Goal: Navigation & Orientation: Find specific page/section

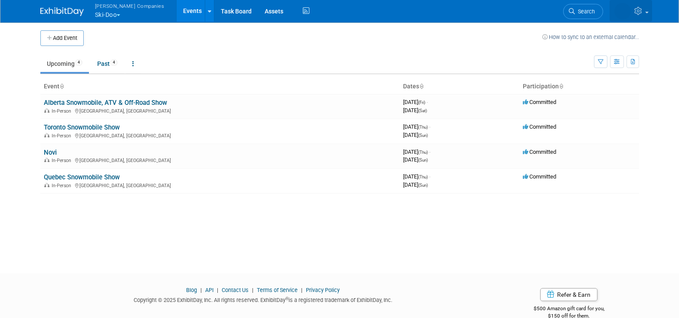
click at [624, 13] on img at bounding box center [622, 11] width 16 height 16
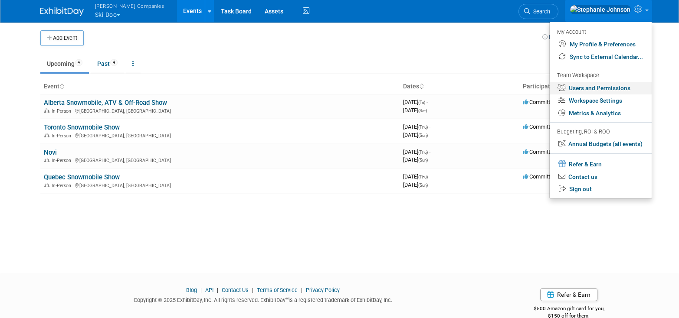
click at [599, 88] on link "Users and Permissions" at bounding box center [601, 88] width 102 height 13
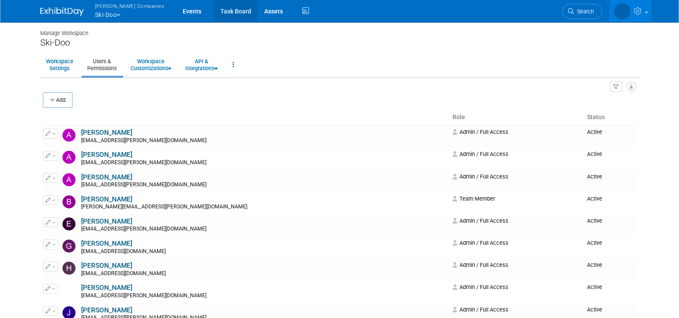
click at [214, 8] on link "Task Board" at bounding box center [236, 11] width 44 height 22
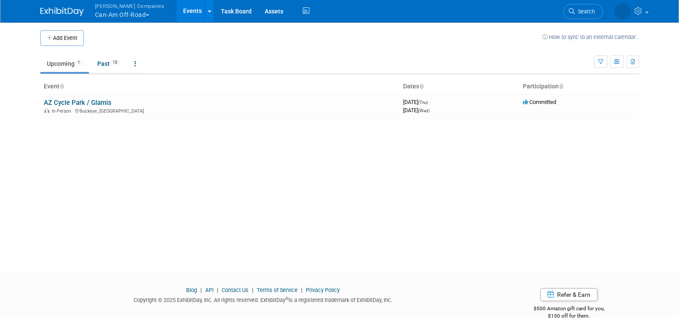
click at [148, 13] on button "Warnert Companies Can-Am Off-Road" at bounding box center [134, 11] width 81 height 23
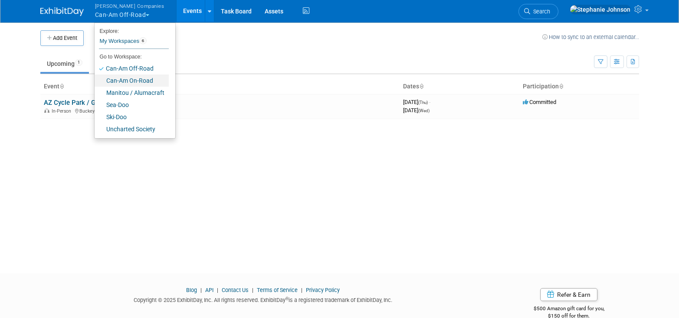
click at [148, 82] on link "Can-Am On-Road" at bounding box center [132, 81] width 74 height 12
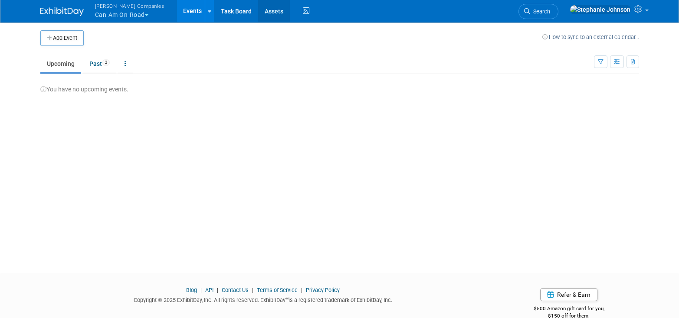
click at [262, 11] on link "Assets" at bounding box center [274, 11] width 32 height 22
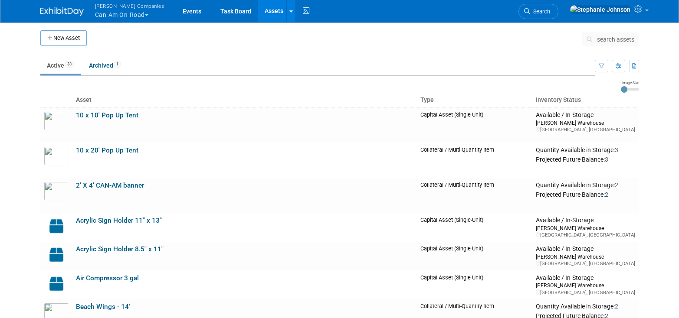
click at [148, 16] on button "[PERSON_NAME] Companies Can-Am On-Road" at bounding box center [134, 11] width 81 height 23
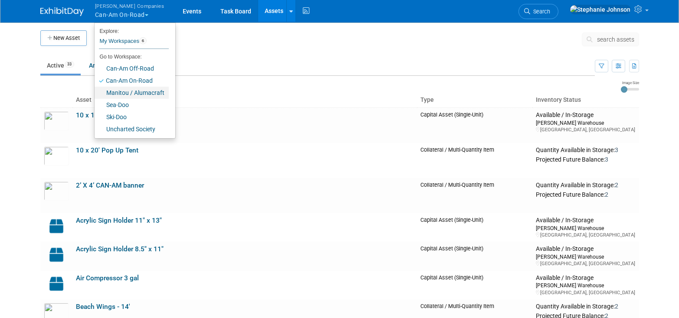
click at [128, 90] on link "Manitou / Alumacraft" at bounding box center [132, 93] width 74 height 12
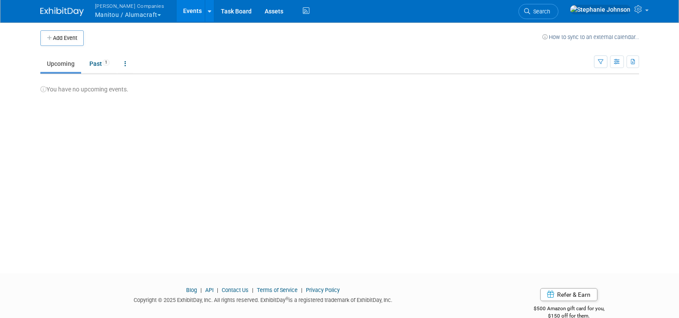
click at [158, 16] on button "Warnert Companies Manitou / Alumacraft" at bounding box center [134, 11] width 81 height 23
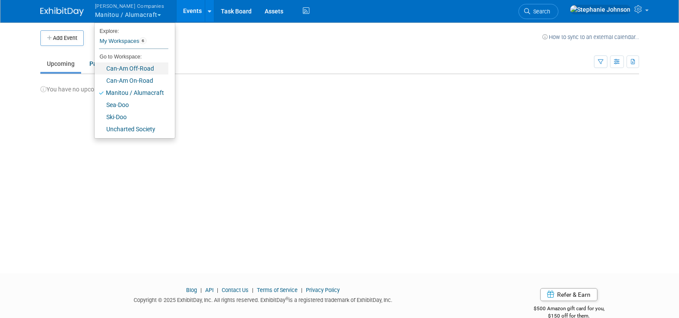
click at [133, 68] on link "Can-Am Off-Road" at bounding box center [132, 68] width 74 height 12
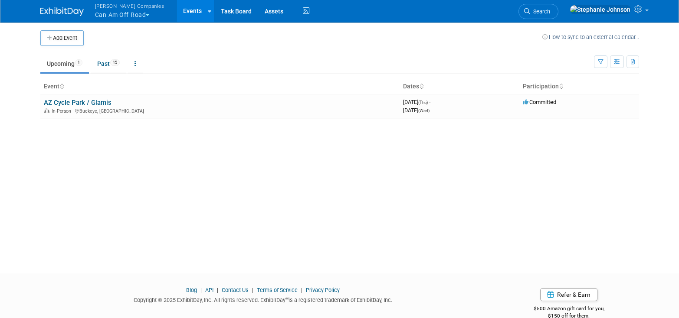
click at [148, 14] on span "button" at bounding box center [147, 15] width 3 height 2
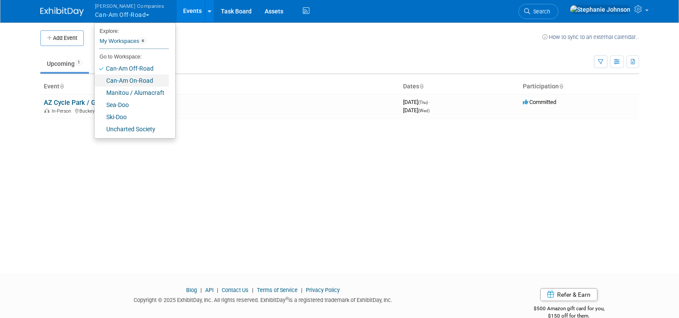
click at [139, 81] on link "Can-Am On-Road" at bounding box center [132, 81] width 74 height 12
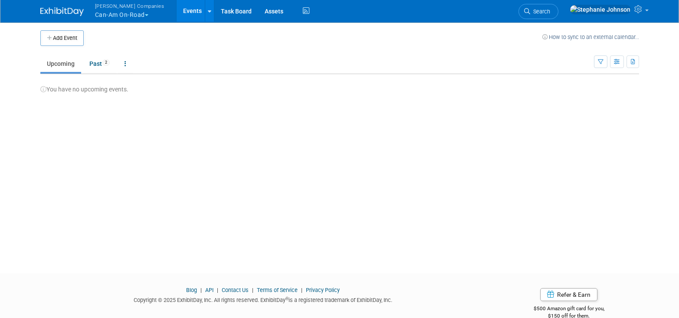
click at [150, 16] on button "Warnert Companies Can-Am On-Road" at bounding box center [134, 11] width 81 height 23
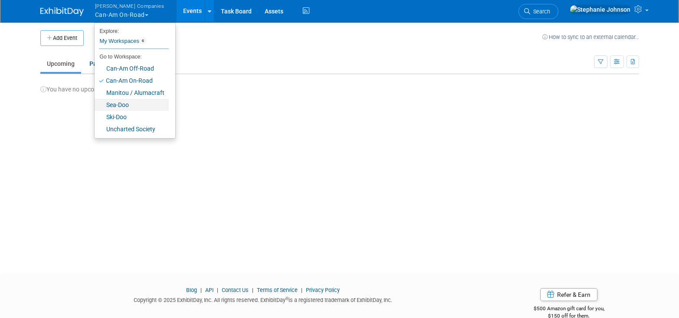
click at [138, 105] on link "Sea-Doo" at bounding box center [132, 105] width 74 height 12
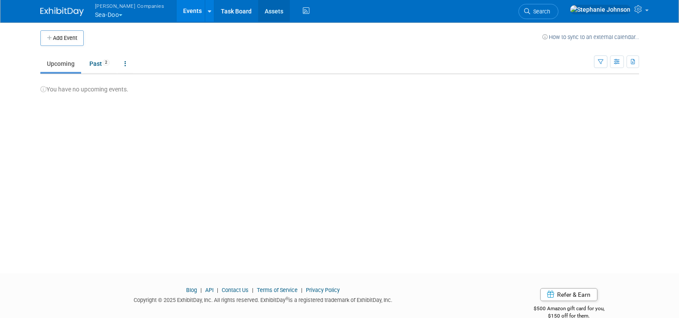
click at [258, 14] on link "Assets" at bounding box center [274, 11] width 32 height 22
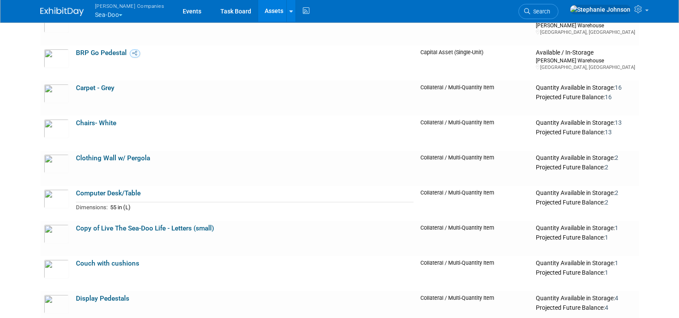
scroll to position [243, 0]
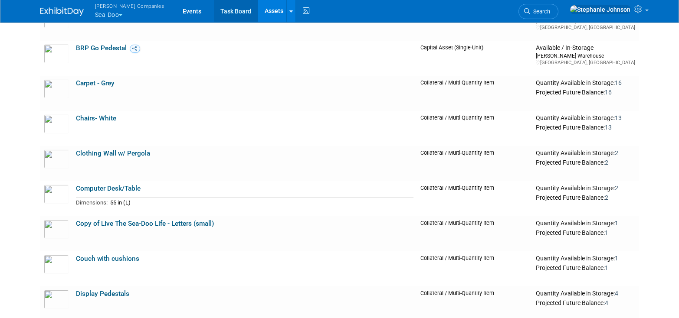
click at [217, 7] on link "Task Board" at bounding box center [236, 11] width 44 height 22
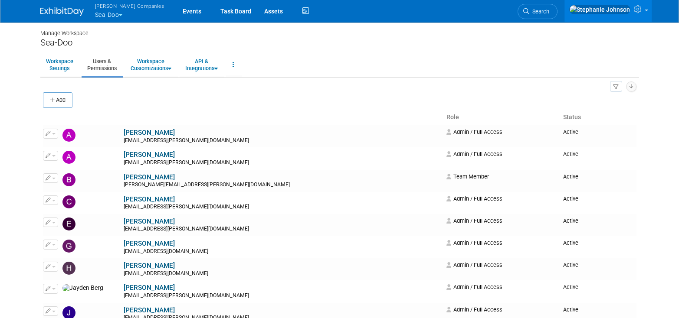
click at [121, 14] on span "button" at bounding box center [120, 15] width 3 height 2
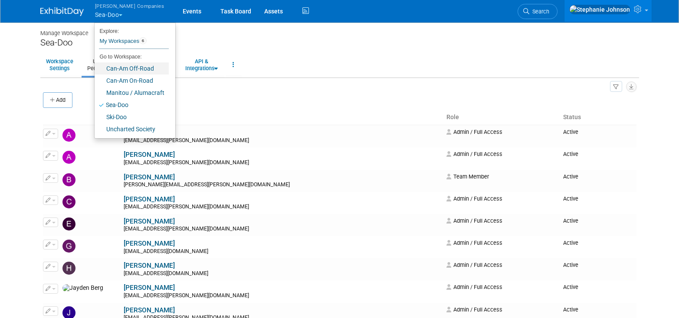
click at [120, 67] on link "Can-Am Off-Road" at bounding box center [132, 68] width 74 height 12
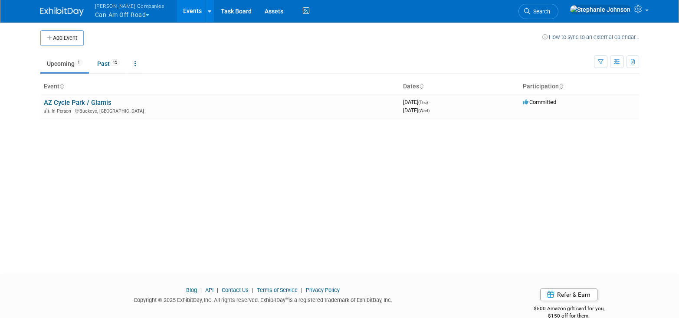
click at [152, 16] on button "[PERSON_NAME] Companies Can-Am Off-Road" at bounding box center [134, 11] width 81 height 23
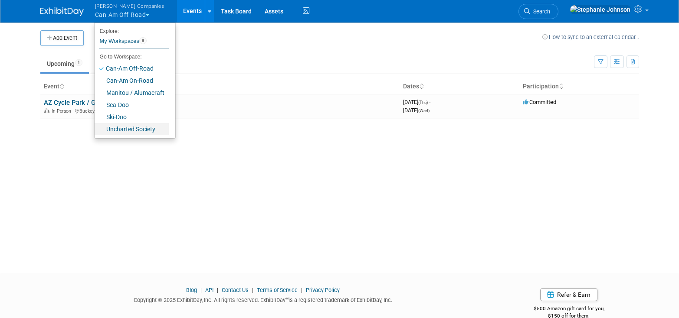
click at [138, 127] on link "Uncharted Society" at bounding box center [132, 129] width 74 height 12
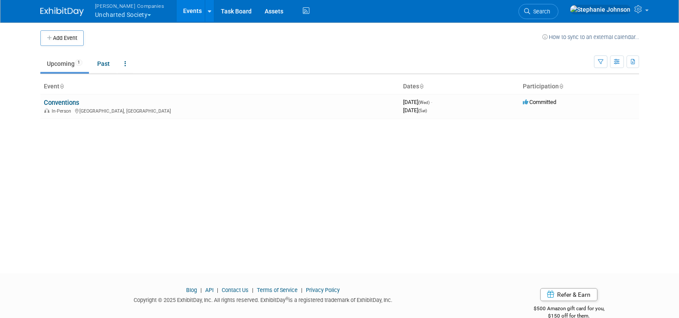
click at [152, 11] on button "Warnert Companies Uncharted Society" at bounding box center [134, 11] width 81 height 23
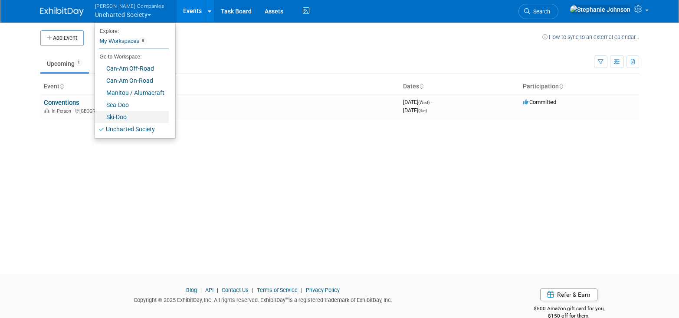
click at [134, 120] on link "Ski-Doo" at bounding box center [132, 117] width 74 height 12
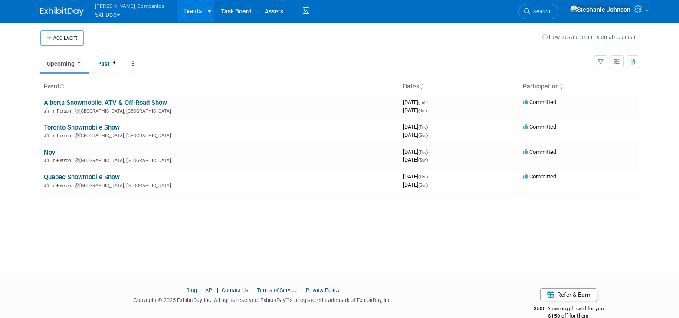
click at [121, 13] on button "Warnert Companies Ski-Doo" at bounding box center [134, 11] width 81 height 23
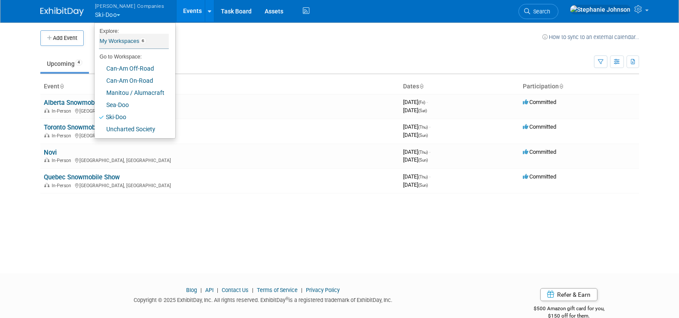
click at [119, 39] on link "My Workspaces 6" at bounding box center [134, 41] width 70 height 15
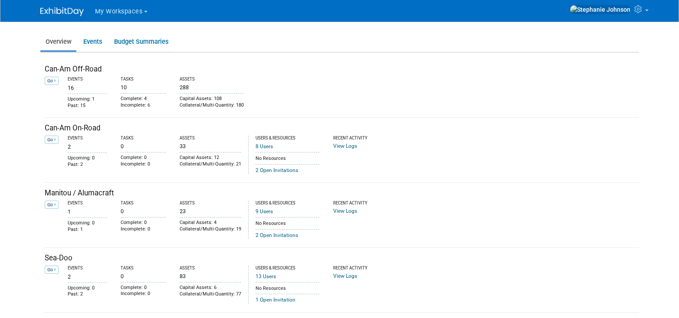
click at [74, 14] on img at bounding box center [61, 11] width 43 height 9
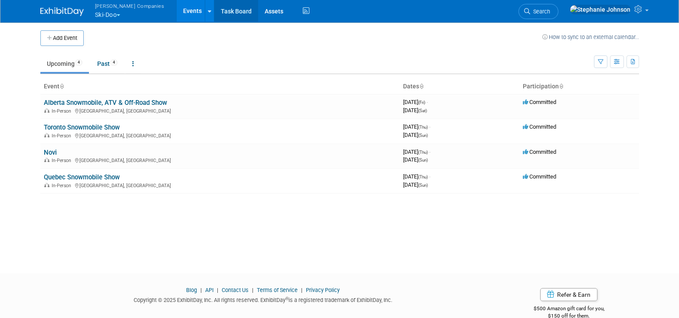
click at [221, 10] on link "Task Board" at bounding box center [236, 11] width 44 height 22
click at [123, 14] on button "[PERSON_NAME] Companies Ski-Doo" at bounding box center [134, 11] width 81 height 23
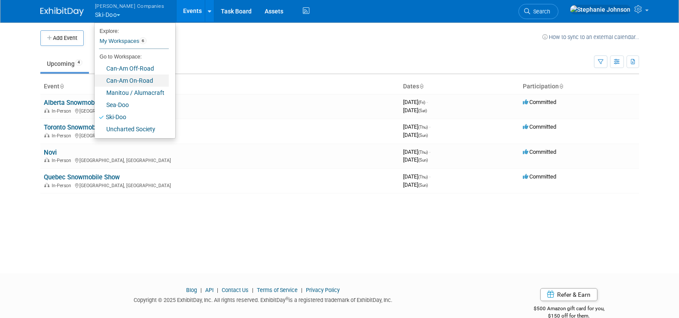
click at [136, 78] on link "Can-Am On-Road" at bounding box center [132, 81] width 74 height 12
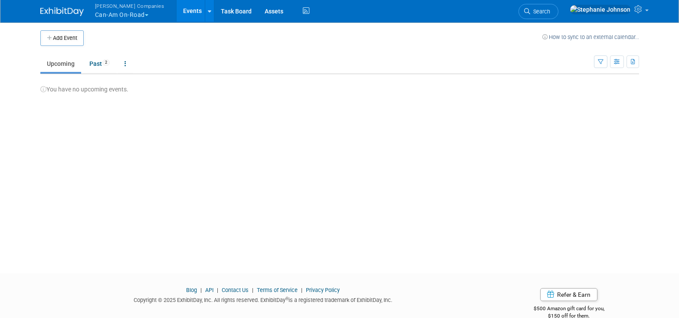
click at [145, 13] on button "Warnert Companies Can-Am On-Road" at bounding box center [134, 11] width 81 height 23
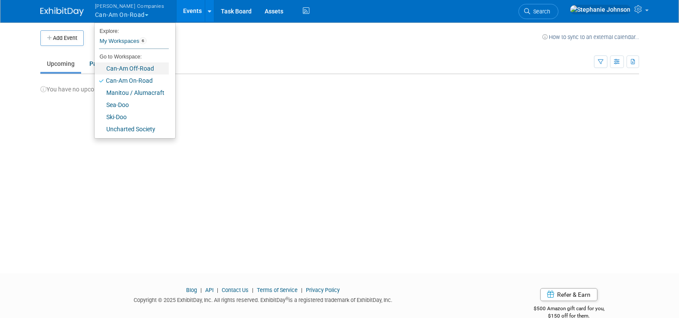
click at [141, 68] on link "Can-Am Off-Road" at bounding box center [132, 68] width 74 height 12
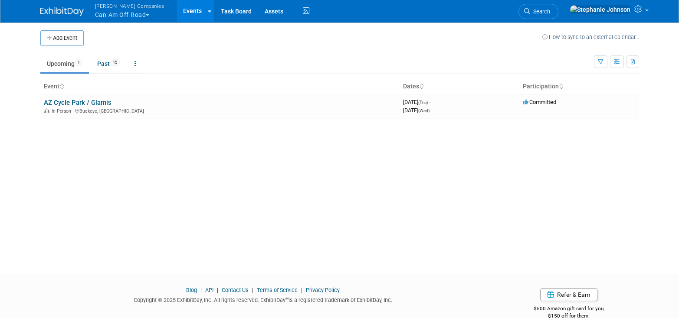
click at [148, 14] on span "button" at bounding box center [147, 15] width 3 height 2
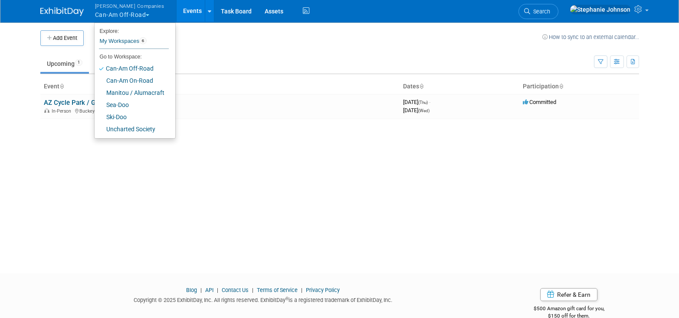
click at [340, 174] on div "Add Event How to sync to an external calendar... New Event Duplicate Event Warn…" at bounding box center [340, 140] width 612 height 236
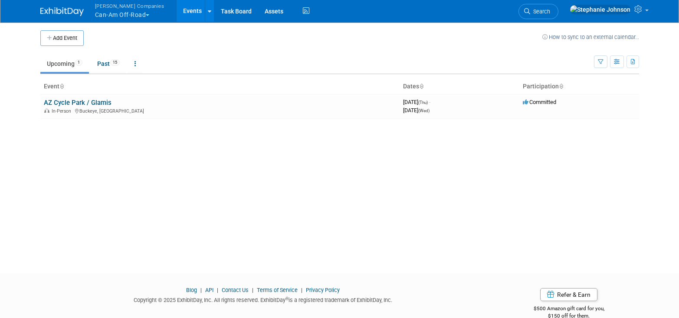
click at [149, 15] on span "button" at bounding box center [147, 15] width 3 height 2
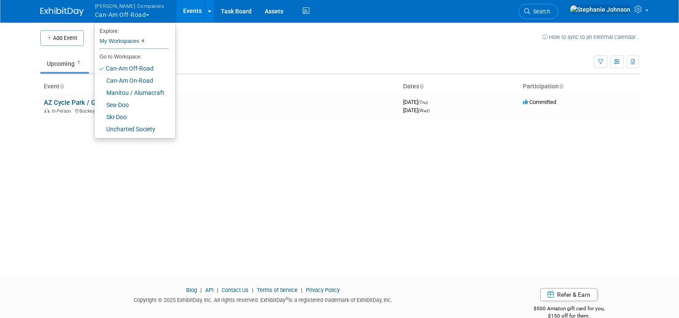
drag, startPoint x: 251, startPoint y: 182, endPoint x: 166, endPoint y: 150, distance: 90.5
click at [251, 182] on div "Add Event How to sync to an external calendar... New Event Duplicate Event Warn…" at bounding box center [340, 140] width 612 height 236
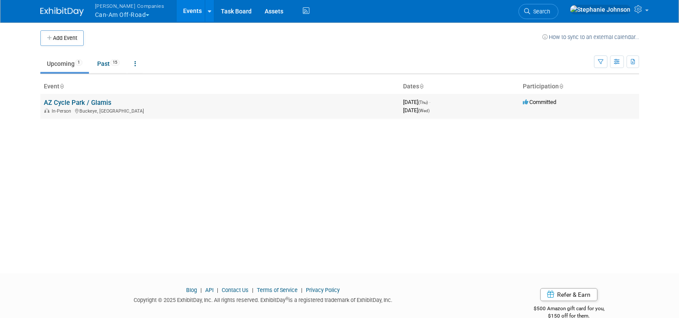
click at [49, 101] on link "AZ Cycle Park / Glamis" at bounding box center [78, 103] width 68 height 8
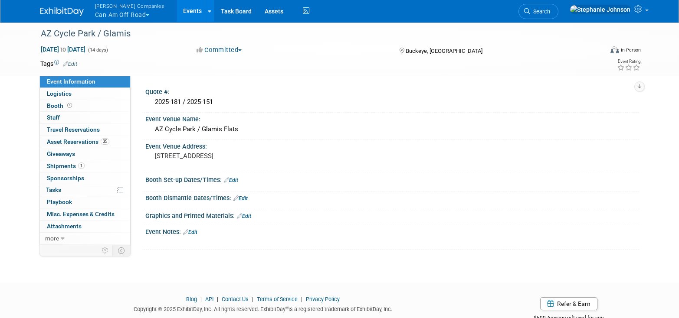
click at [148, 15] on span "button" at bounding box center [147, 15] width 3 height 2
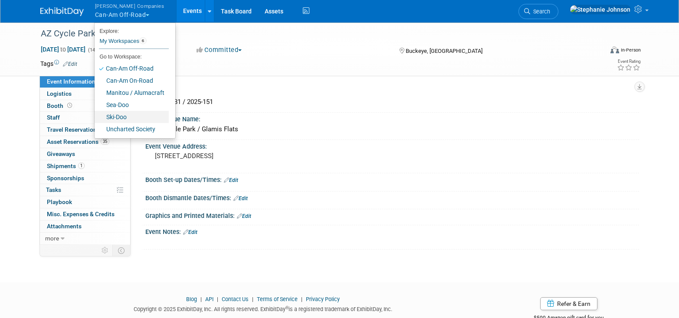
click at [131, 112] on link "Ski-Doo" at bounding box center [132, 117] width 74 height 12
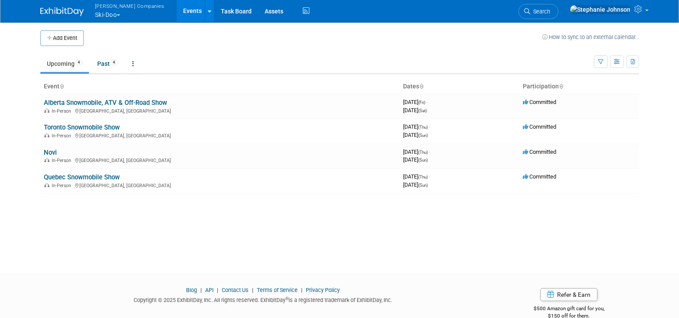
click at [69, 15] on img at bounding box center [61, 11] width 43 height 9
click at [214, 11] on link "Task Board" at bounding box center [236, 11] width 44 height 22
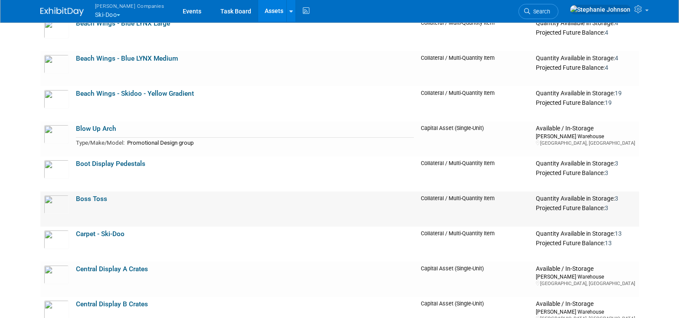
scroll to position [635, 0]
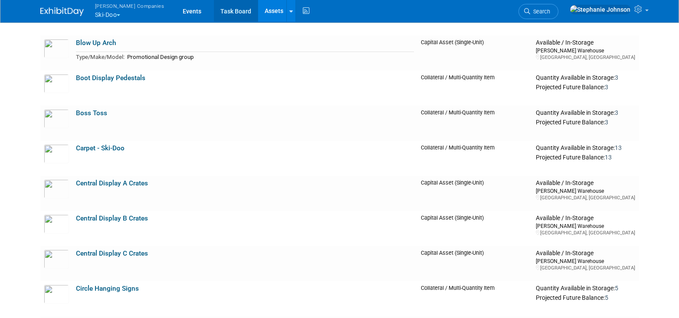
click at [215, 9] on link "Task Board" at bounding box center [236, 11] width 44 height 22
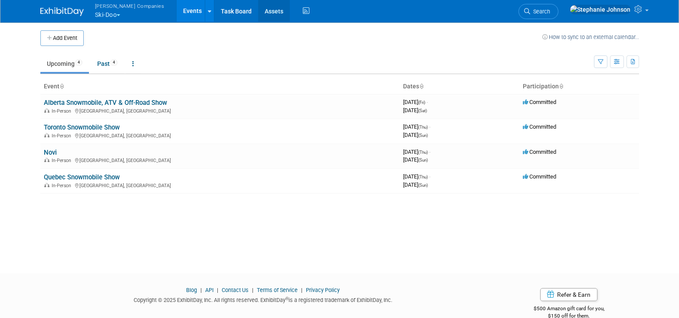
click at [258, 12] on link "Assets" at bounding box center [274, 11] width 32 height 22
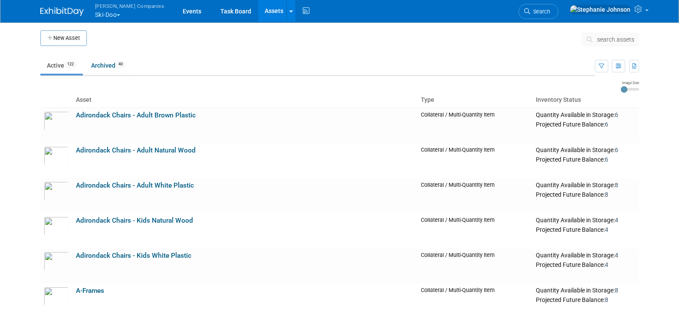
click at [123, 14] on button "Warnert Companies Ski-Doo" at bounding box center [134, 11] width 81 height 23
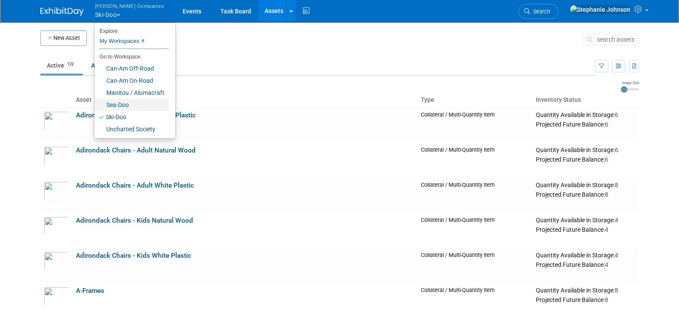
click at [130, 107] on link "Sea-Doo" at bounding box center [132, 105] width 74 height 12
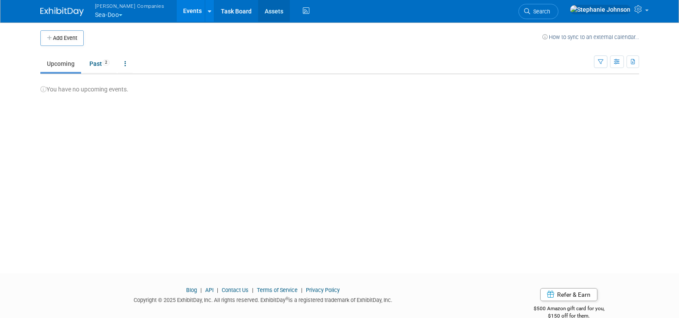
click at [258, 13] on link "Assets" at bounding box center [274, 11] width 32 height 22
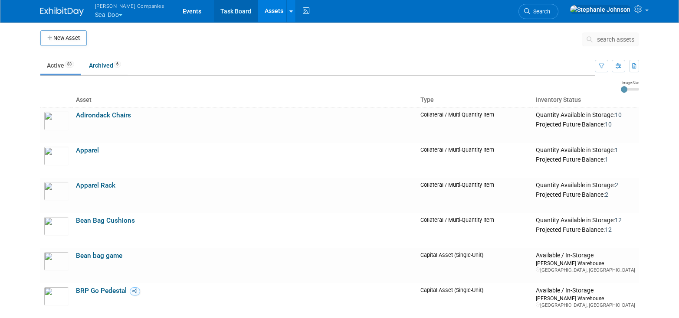
click at [214, 12] on link "Task Board" at bounding box center [236, 11] width 44 height 22
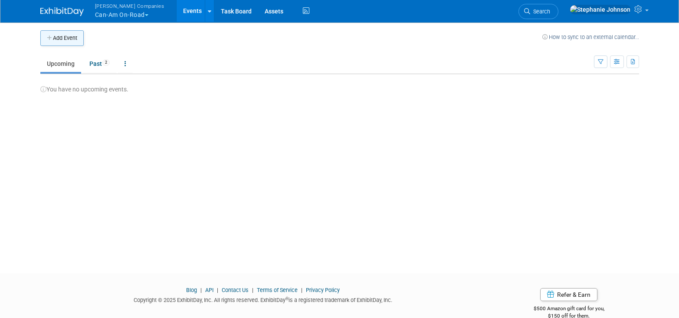
click at [63, 37] on button "Add Event" at bounding box center [61, 38] width 43 height 16
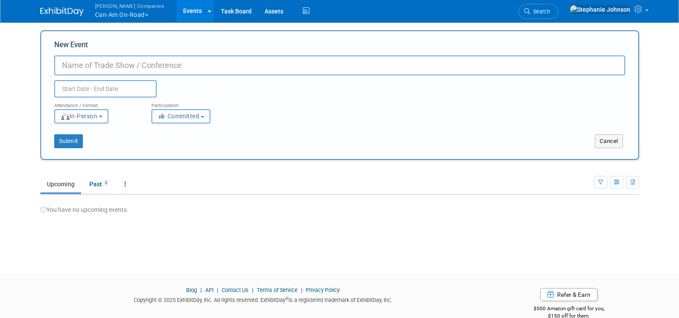
click at [189, 118] on span "Committed" at bounding box center [178, 116] width 42 height 7
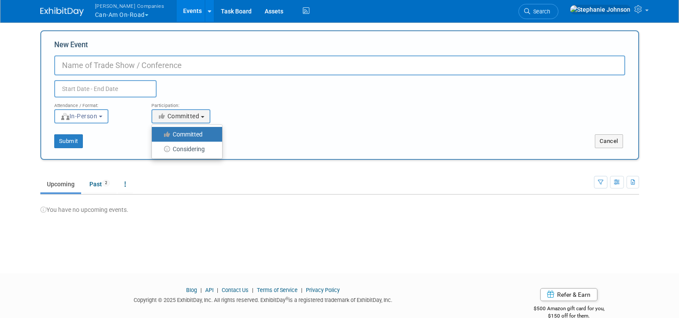
click at [216, 98] on div "Participation:" at bounding box center [193, 103] width 84 height 11
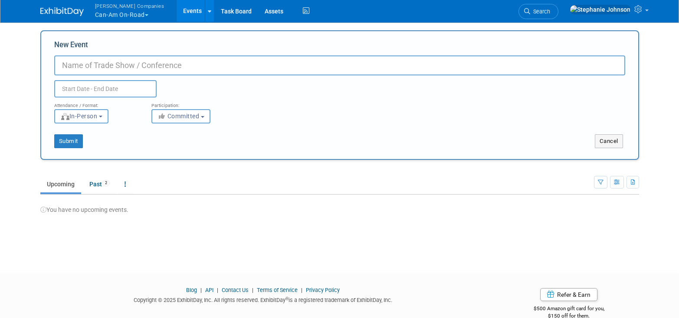
click at [248, 211] on div "You have no upcoming events." at bounding box center [339, 205] width 599 height 20
click at [221, 11] on link "Task Board" at bounding box center [236, 11] width 44 height 22
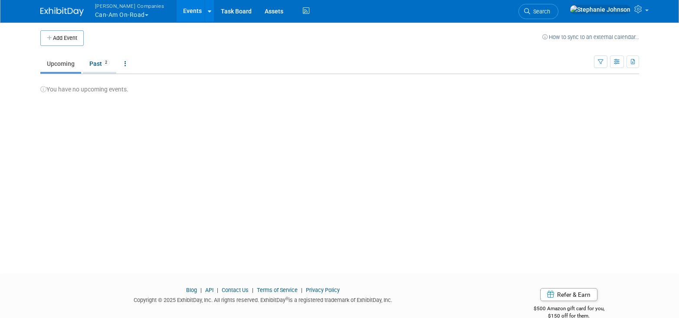
click at [100, 63] on link "Past 2" at bounding box center [99, 64] width 33 height 16
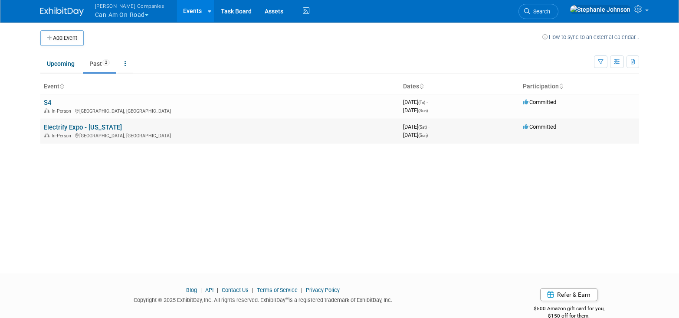
click at [58, 127] on link "Electrify Expo - [US_STATE]" at bounding box center [83, 128] width 78 height 8
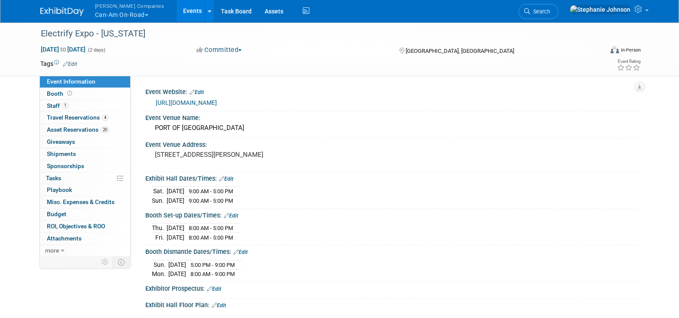
click at [146, 14] on span "button" at bounding box center [146, 15] width 3 height 2
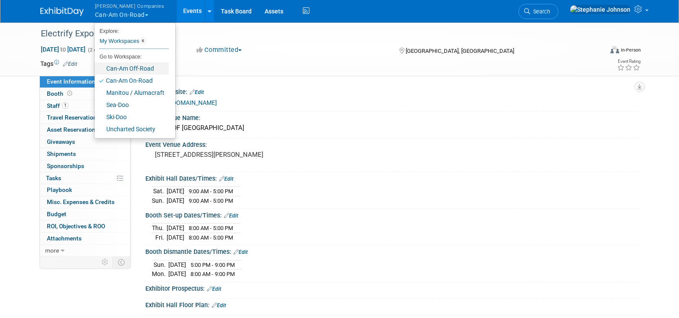
click at [133, 64] on link "Can-Am Off-Road" at bounding box center [132, 68] width 74 height 12
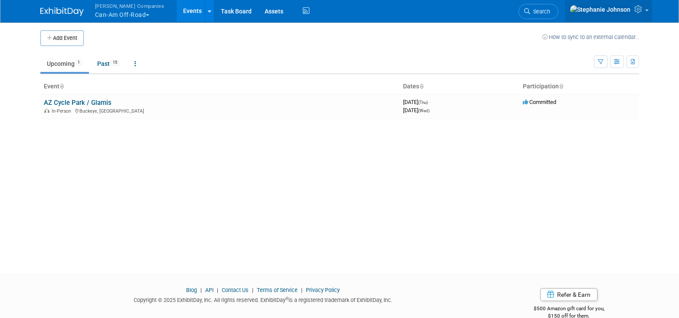
click at [631, 8] on link at bounding box center [608, 11] width 87 height 22
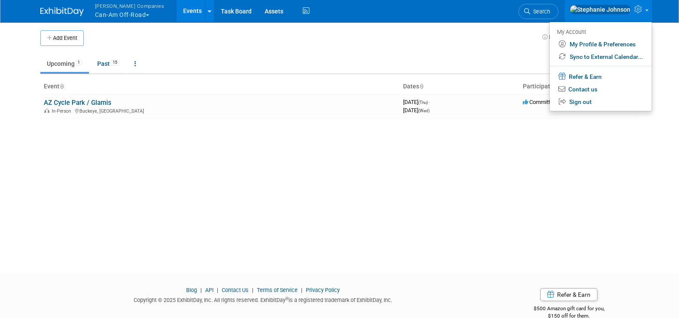
drag, startPoint x: 515, startPoint y: 165, endPoint x: 518, endPoint y: 161, distance: 4.7
click at [515, 165] on div "Add Event How to sync to an external calendar... New Event Duplicate Event Warn…" at bounding box center [340, 140] width 612 height 236
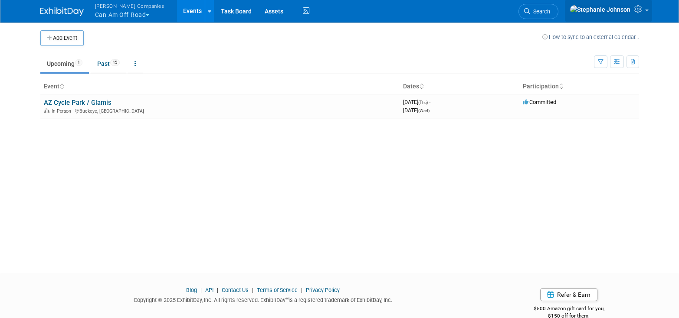
click at [626, 11] on img at bounding box center [600, 10] width 61 height 10
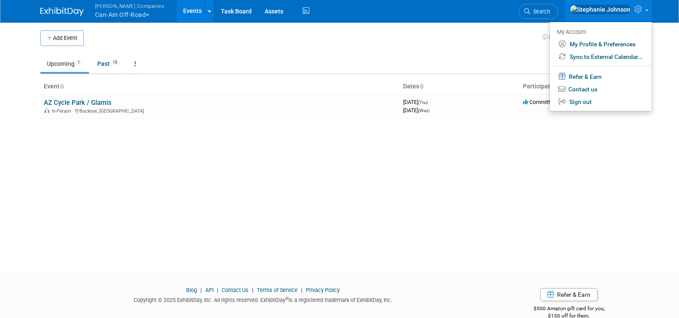
click at [191, 176] on div "Add Event How to sync to an external calendar... New Event Duplicate Event Warn…" at bounding box center [340, 140] width 612 height 236
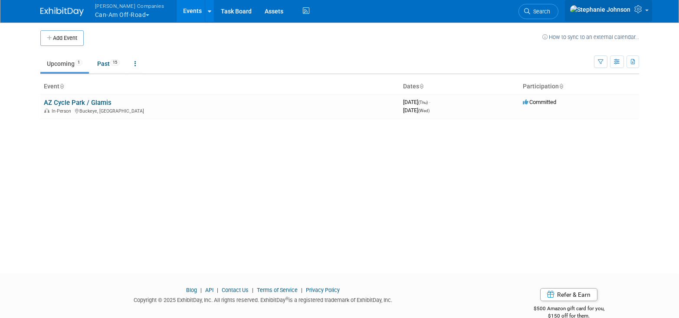
click at [637, 12] on icon at bounding box center [639, 9] width 10 height 8
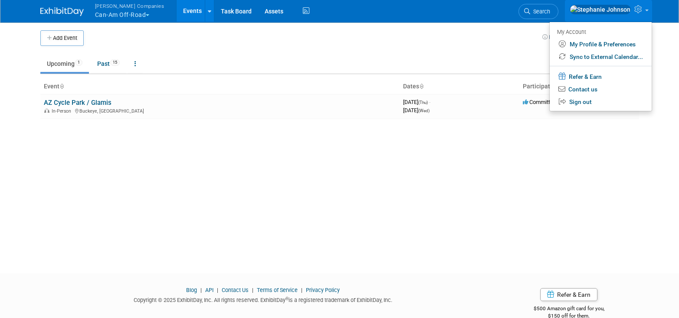
click at [413, 145] on div "Add Event How to sync to an external calendar... New Event Duplicate Event Warn…" at bounding box center [340, 140] width 612 height 236
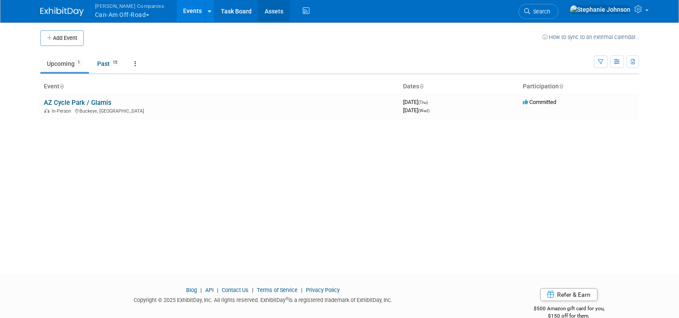
click at [269, 13] on link "Assets" at bounding box center [274, 11] width 32 height 22
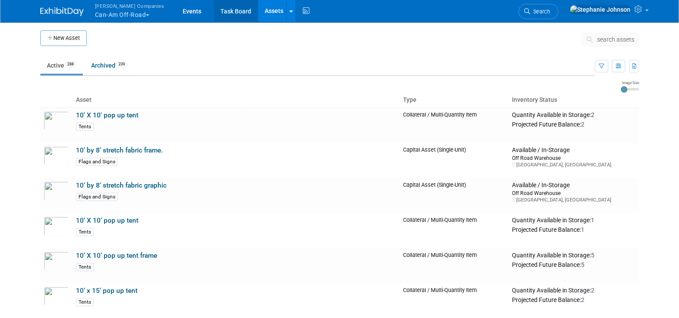
click at [225, 13] on link "Task Board" at bounding box center [236, 11] width 44 height 22
